Goal: Entertainment & Leisure: Consume media (video, audio)

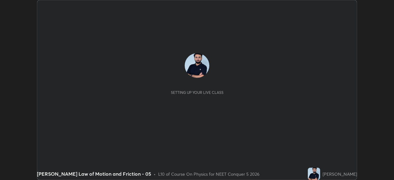
scroll to position [180, 394]
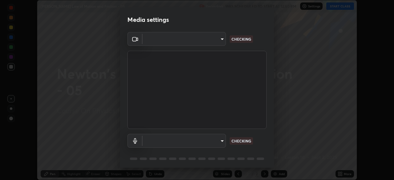
type input "b0e84f93268a6bc6c10e964920e8257ae587a14dfbb6e1f0eed47ef9ac306ae8"
type input "default"
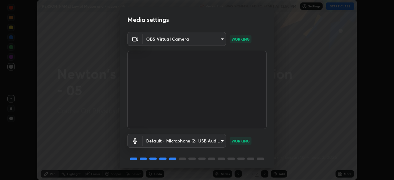
scroll to position [22, 0]
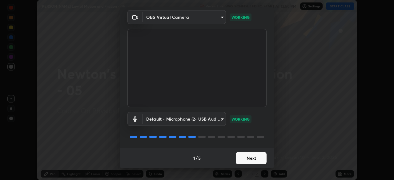
click at [237, 157] on button "Next" at bounding box center [251, 158] width 31 height 12
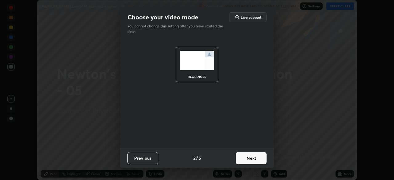
click at [240, 158] on button "Next" at bounding box center [251, 158] width 31 height 12
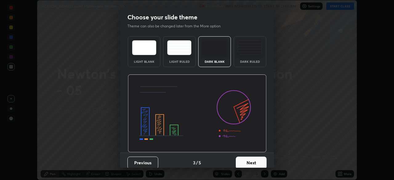
click at [242, 165] on button "Next" at bounding box center [251, 163] width 31 height 12
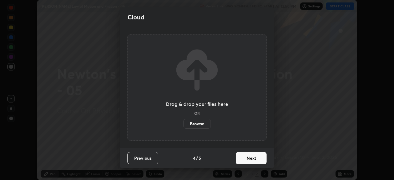
click at [241, 160] on button "Next" at bounding box center [251, 158] width 31 height 12
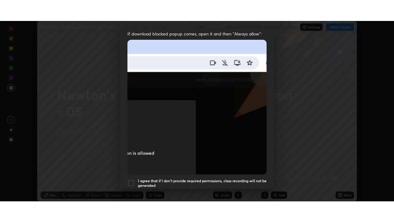
scroll to position [147, 0]
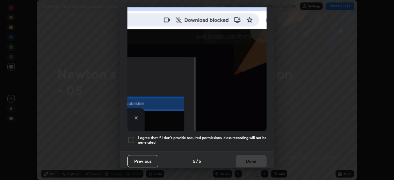
click at [221, 135] on h5 "I agree that if I don't provide required permissions, class recording will not …" at bounding box center [202, 140] width 129 height 10
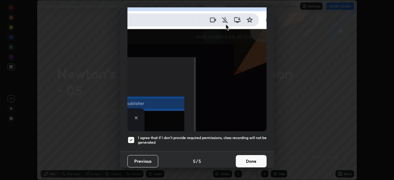
click at [243, 157] on button "Done" at bounding box center [251, 161] width 31 height 12
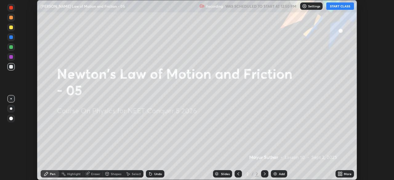
click at [331, 8] on button "START CLASS" at bounding box center [340, 5] width 28 height 7
click at [344, 175] on div "More" at bounding box center [348, 173] width 8 height 3
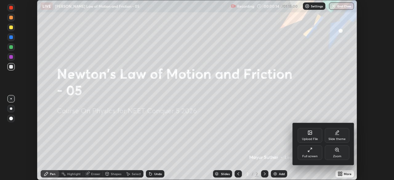
click at [305, 155] on div "Full screen" at bounding box center [309, 156] width 15 height 3
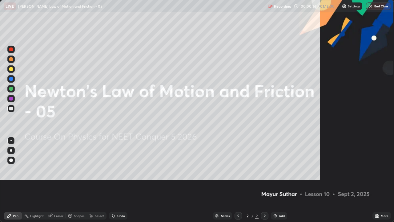
scroll to position [222, 394]
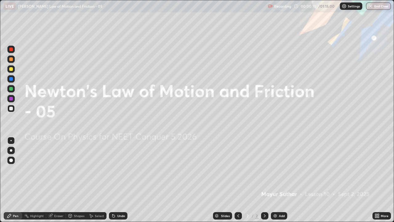
click at [276, 180] on img at bounding box center [275, 215] width 5 height 5
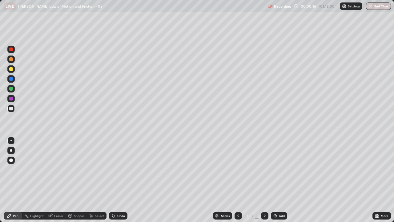
click at [11, 161] on div at bounding box center [11, 160] width 4 height 4
click at [119, 180] on div "Undo" at bounding box center [121, 215] width 8 height 3
click at [109, 180] on div "Undo" at bounding box center [118, 215] width 18 height 7
click at [116, 180] on div "Undo" at bounding box center [118, 215] width 18 height 7
click at [118, 180] on div "Undo" at bounding box center [121, 215] width 8 height 3
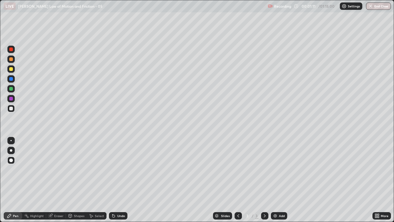
click at [117, 180] on div "Undo" at bounding box center [118, 215] width 18 height 7
click at [118, 180] on div "Undo" at bounding box center [118, 215] width 18 height 7
click at [118, 180] on div "Undo" at bounding box center [116, 215] width 21 height 12
click at [116, 180] on div "Undo" at bounding box center [118, 215] width 18 height 7
click at [114, 180] on div "Undo" at bounding box center [118, 215] width 18 height 7
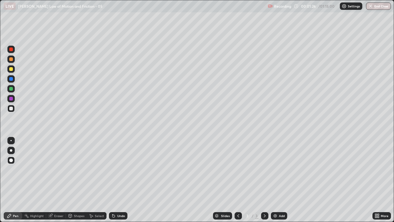
click at [111, 180] on icon at bounding box center [113, 215] width 5 height 5
click at [112, 180] on icon at bounding box center [113, 216] width 2 height 2
click at [9, 90] on div at bounding box center [10, 88] width 7 height 7
click at [280, 180] on div "Add" at bounding box center [282, 215] width 6 height 3
click at [12, 109] on div at bounding box center [11, 108] width 4 height 4
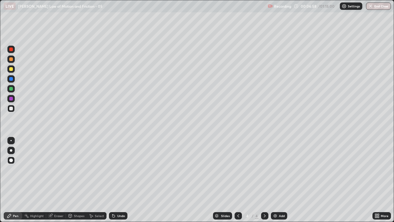
click at [11, 89] on div at bounding box center [11, 89] width 4 height 4
click at [12, 69] on div at bounding box center [11, 69] width 4 height 4
click at [6, 169] on div at bounding box center [11, 172] width 10 height 74
click at [112, 180] on icon at bounding box center [112, 214] width 1 height 1
click at [11, 69] on div at bounding box center [11, 69] width 4 height 4
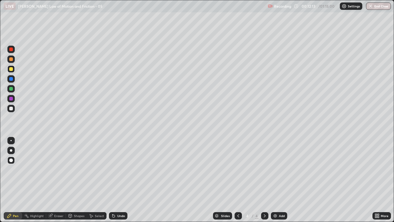
click at [11, 81] on div at bounding box center [10, 78] width 7 height 7
click at [278, 180] on div "Add" at bounding box center [279, 215] width 16 height 7
click at [235, 180] on div at bounding box center [238, 215] width 7 height 7
click at [264, 180] on icon at bounding box center [264, 215] width 5 height 5
click at [238, 180] on icon at bounding box center [238, 215] width 5 height 5
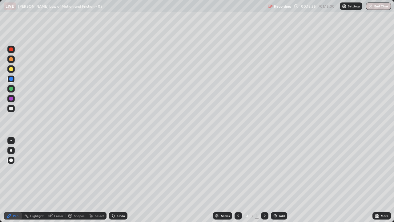
click at [264, 180] on icon at bounding box center [265, 215] width 2 height 3
click at [11, 90] on div at bounding box center [11, 89] width 4 height 4
click at [13, 91] on div at bounding box center [10, 88] width 7 height 7
click at [12, 90] on div at bounding box center [11, 89] width 4 height 4
click at [12, 108] on div at bounding box center [11, 108] width 4 height 4
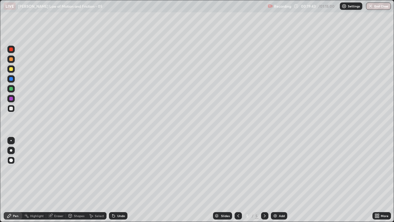
click at [115, 180] on div "Undo" at bounding box center [118, 215] width 18 height 7
click at [279, 180] on div "Add" at bounding box center [282, 215] width 6 height 3
click at [115, 180] on div "Undo" at bounding box center [118, 215] width 18 height 7
click at [113, 180] on icon at bounding box center [113, 216] width 2 height 2
click at [117, 180] on div "Undo" at bounding box center [121, 215] width 8 height 3
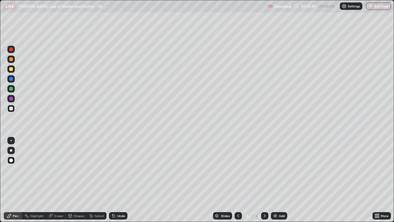
click at [116, 180] on div "Undo" at bounding box center [118, 215] width 18 height 7
click at [114, 180] on icon at bounding box center [113, 216] width 2 height 2
click at [115, 180] on icon at bounding box center [113, 215] width 5 height 5
click at [12, 50] on div at bounding box center [11, 49] width 4 height 4
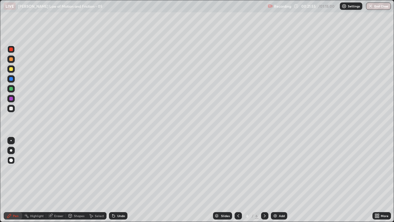
click at [11, 61] on div at bounding box center [10, 58] width 7 height 7
click at [13, 110] on div at bounding box center [10, 108] width 7 height 7
click at [116, 180] on div "Undo" at bounding box center [118, 215] width 18 height 7
click at [10, 89] on div at bounding box center [11, 89] width 4 height 4
click at [12, 99] on div at bounding box center [11, 99] width 4 height 4
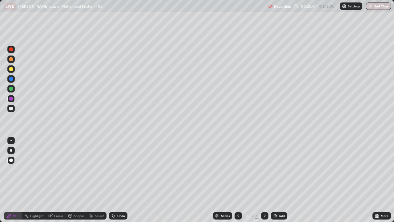
click at [10, 109] on div at bounding box center [11, 108] width 4 height 4
click at [276, 180] on img at bounding box center [275, 215] width 5 height 5
click at [238, 180] on icon at bounding box center [238, 215] width 5 height 5
click at [119, 180] on div "Undo" at bounding box center [121, 215] width 8 height 3
click at [116, 180] on div "Undo" at bounding box center [118, 215] width 18 height 7
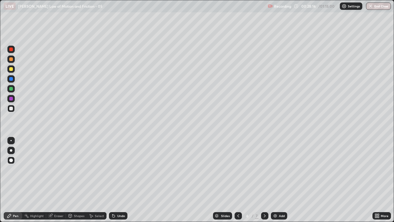
click at [261, 180] on div at bounding box center [264, 215] width 7 height 7
click at [12, 109] on div at bounding box center [11, 108] width 4 height 4
click at [273, 180] on img at bounding box center [275, 215] width 5 height 5
click at [12, 110] on div at bounding box center [11, 108] width 4 height 4
click at [113, 180] on icon at bounding box center [113, 216] width 2 height 2
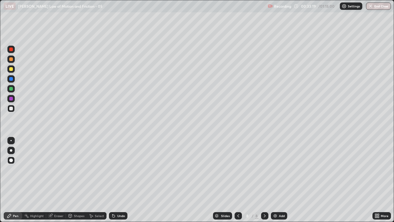
click at [117, 180] on div "Undo" at bounding box center [121, 215] width 8 height 3
click at [116, 180] on div "Undo" at bounding box center [118, 215] width 18 height 7
click at [118, 180] on div "Undo" at bounding box center [121, 215] width 8 height 3
click at [12, 99] on div at bounding box center [11, 99] width 4 height 4
click at [13, 99] on div at bounding box center [11, 99] width 4 height 4
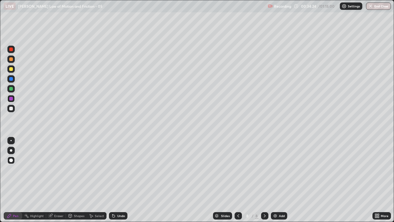
click at [52, 180] on icon at bounding box center [50, 215] width 5 height 5
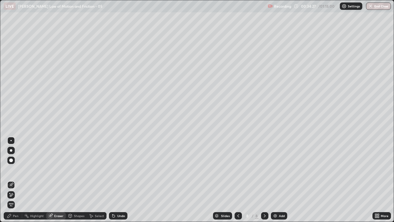
click at [15, 180] on div "Pen" at bounding box center [16, 215] width 6 height 3
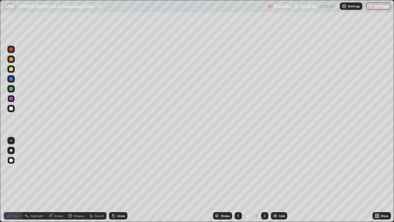
click at [10, 107] on div at bounding box center [11, 108] width 4 height 4
click at [11, 80] on div at bounding box center [11, 79] width 4 height 4
click at [115, 180] on icon at bounding box center [113, 215] width 5 height 5
click at [114, 180] on icon at bounding box center [113, 215] width 5 height 5
click at [115, 180] on icon at bounding box center [113, 215] width 5 height 5
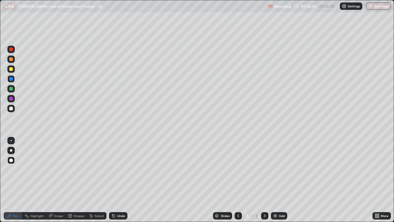
click at [115, 180] on div "Undo" at bounding box center [118, 215] width 18 height 7
click at [11, 70] on div at bounding box center [11, 69] width 4 height 4
click at [12, 108] on div at bounding box center [11, 108] width 4 height 4
click at [272, 180] on div "Add" at bounding box center [279, 215] width 16 height 7
click at [11, 79] on div at bounding box center [11, 79] width 4 height 4
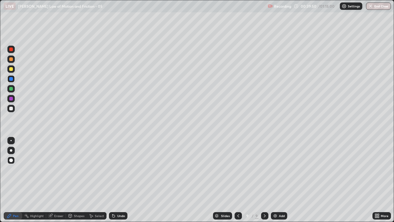
click at [10, 110] on div at bounding box center [11, 108] width 4 height 4
click at [11, 90] on div at bounding box center [11, 89] width 4 height 4
click at [12, 80] on div at bounding box center [11, 79] width 4 height 4
click at [11, 59] on div at bounding box center [11, 59] width 4 height 4
click at [276, 180] on img at bounding box center [275, 215] width 5 height 5
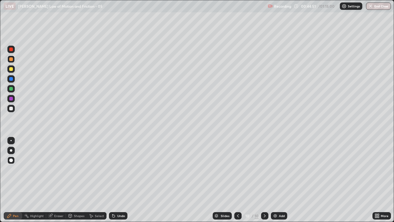
click at [12, 106] on div at bounding box center [11, 108] width 4 height 4
click at [12, 90] on div at bounding box center [11, 89] width 4 height 4
click at [117, 180] on div "Undo" at bounding box center [121, 215] width 8 height 3
click at [278, 180] on div "Add" at bounding box center [279, 215] width 16 height 7
click at [10, 108] on div at bounding box center [11, 108] width 4 height 4
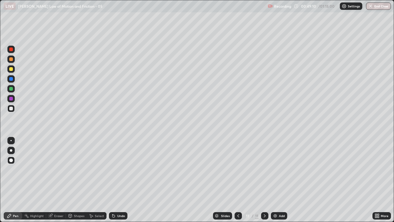
click at [235, 180] on div at bounding box center [238, 215] width 7 height 7
click at [263, 180] on icon at bounding box center [264, 215] width 5 height 5
click at [118, 180] on div "Undo" at bounding box center [118, 215] width 18 height 7
click at [119, 180] on div "Undo" at bounding box center [121, 215] width 8 height 3
click at [12, 99] on div at bounding box center [11, 99] width 4 height 4
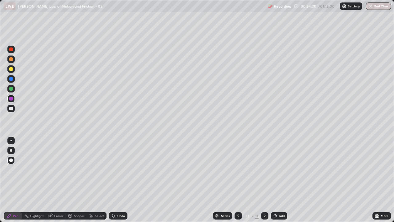
click at [12, 107] on div at bounding box center [11, 108] width 4 height 4
click at [118, 180] on div "Undo" at bounding box center [118, 215] width 18 height 7
click at [115, 180] on icon at bounding box center [113, 215] width 5 height 5
click at [113, 180] on div "Undo" at bounding box center [118, 215] width 18 height 7
click at [113, 180] on icon at bounding box center [113, 216] width 2 height 2
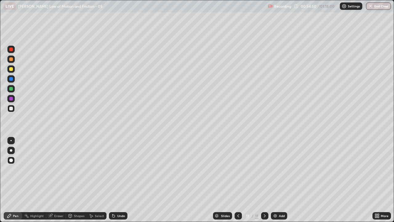
click at [11, 53] on div at bounding box center [10, 49] width 7 height 7
click at [281, 180] on div "Add" at bounding box center [279, 215] width 16 height 7
click at [10, 70] on div at bounding box center [11, 69] width 4 height 4
click at [10, 80] on div at bounding box center [11, 79] width 4 height 4
click at [113, 180] on icon at bounding box center [113, 216] width 2 height 2
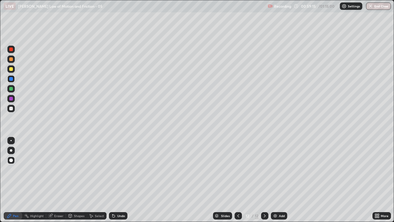
click at [238, 180] on icon at bounding box center [238, 215] width 5 height 5
click at [264, 180] on icon at bounding box center [264, 215] width 5 height 5
click at [11, 108] on div at bounding box center [11, 108] width 4 height 4
click at [11, 69] on div at bounding box center [11, 69] width 4 height 4
click at [118, 180] on div "Undo" at bounding box center [121, 215] width 8 height 3
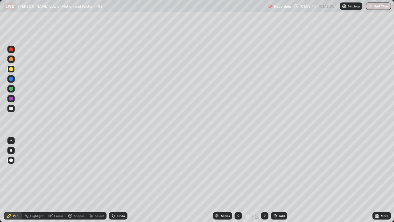
click at [370, 5] on img "button" at bounding box center [370, 6] width 5 height 5
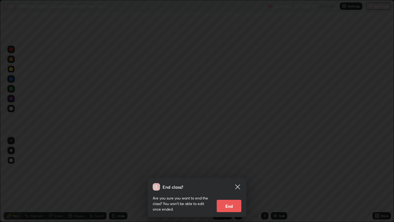
click at [219, 180] on button "End" at bounding box center [229, 205] width 25 height 12
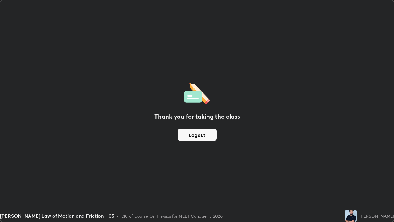
click at [185, 130] on button "Logout" at bounding box center [197, 134] width 39 height 12
click at [191, 138] on button "Logout" at bounding box center [197, 134] width 39 height 12
click at [191, 137] on button "Logout" at bounding box center [197, 134] width 39 height 12
click at [193, 138] on button "Logout" at bounding box center [197, 134] width 39 height 12
click at [194, 135] on button "Logout" at bounding box center [197, 134] width 39 height 12
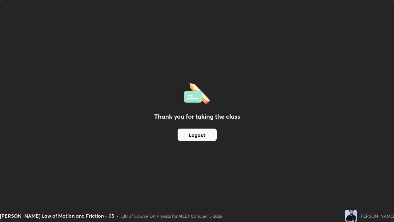
click at [193, 134] on button "Logout" at bounding box center [197, 134] width 39 height 12
click at [191, 134] on button "Logout" at bounding box center [197, 134] width 39 height 12
click at [190, 134] on button "Logout" at bounding box center [197, 134] width 39 height 12
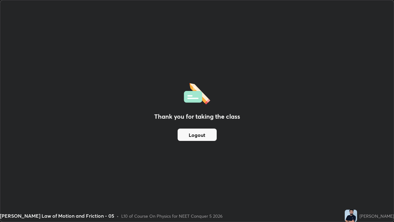
click at [190, 134] on button "Logout" at bounding box center [197, 134] width 39 height 12
click at [189, 133] on button "Logout" at bounding box center [197, 134] width 39 height 12
click at [203, 133] on button "Logout" at bounding box center [197, 134] width 39 height 12
click at [203, 135] on button "Logout" at bounding box center [197, 134] width 39 height 12
click at [198, 135] on button "Logout" at bounding box center [197, 134] width 39 height 12
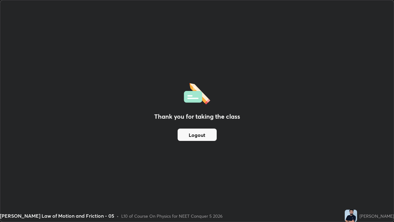
click at [195, 135] on button "Logout" at bounding box center [197, 134] width 39 height 12
click at [194, 133] on button "Logout" at bounding box center [197, 134] width 39 height 12
click at [46, 180] on div "Thank you for taking the class Logout" at bounding box center [196, 110] width 393 height 221
